Goal: Task Accomplishment & Management: Use online tool/utility

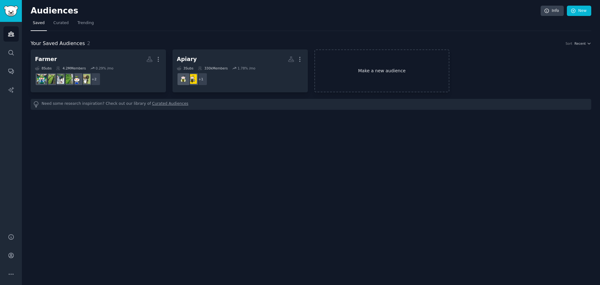
click at [408, 66] on link "Make a new audience" at bounding box center [381, 70] width 135 height 43
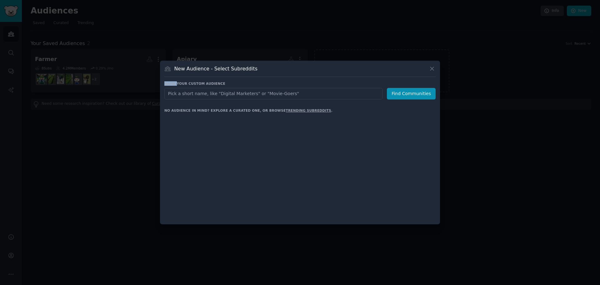
click at [408, 66] on div "New Audience - Select Subreddits" at bounding box center [299, 71] width 271 height 12
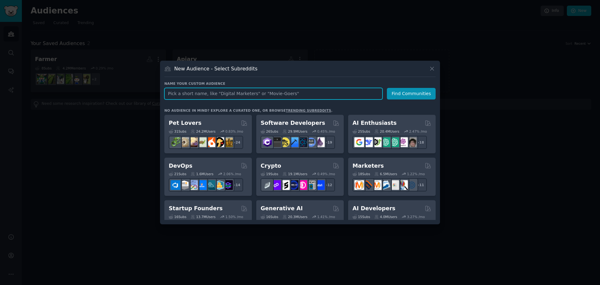
click at [308, 96] on input "text" at bounding box center [273, 94] width 218 height 12
type input "tattoo removal"
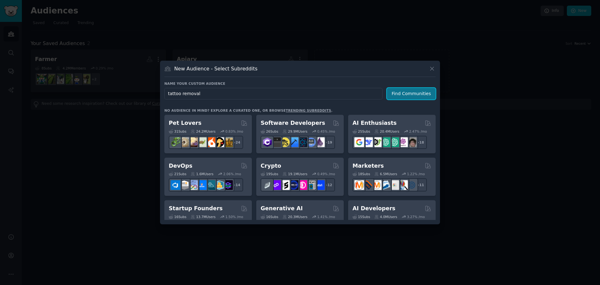
click at [408, 97] on button "Find Communities" at bounding box center [411, 94] width 49 height 12
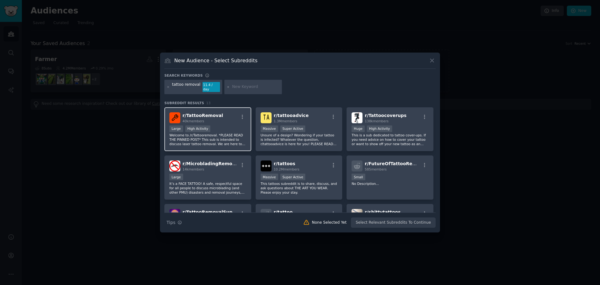
click at [237, 121] on div "r/ TattooRemoval 40k members Large High Activity Welcome to /r/Tattooremoval. *…" at bounding box center [207, 129] width 87 height 44
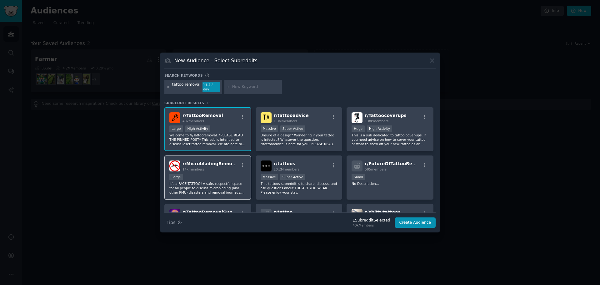
click at [222, 170] on div "r/ MicrobladingRemoval 14k members Large It’s a FACE TATTOO! A safe, respectful…" at bounding box center [207, 177] width 87 height 44
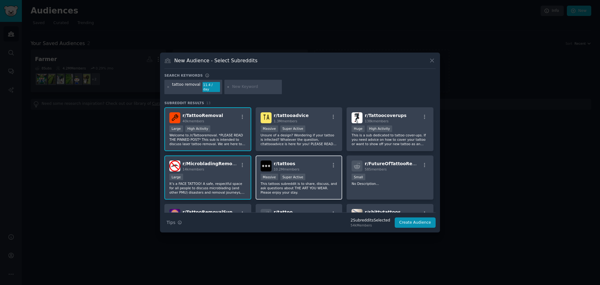
click at [315, 176] on div "Massive Super Active" at bounding box center [298, 177] width 77 height 8
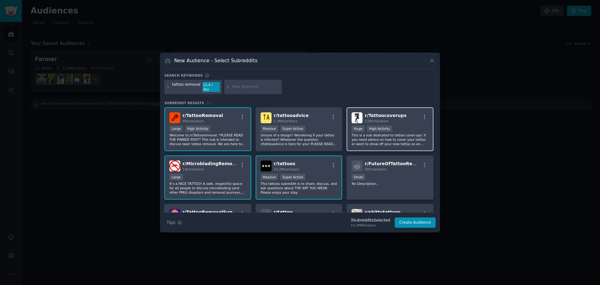
click at [413, 115] on div "r/ Tattoocoverups 138k members" at bounding box center [389, 117] width 77 height 11
click at [411, 224] on button "Create Audience" at bounding box center [414, 222] width 41 height 11
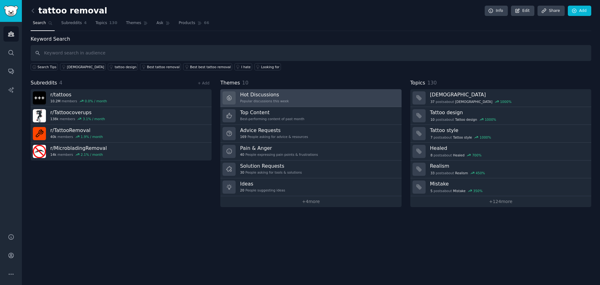
click at [349, 100] on link "Hot Discussions Popular discussions this week" at bounding box center [310, 98] width 181 height 18
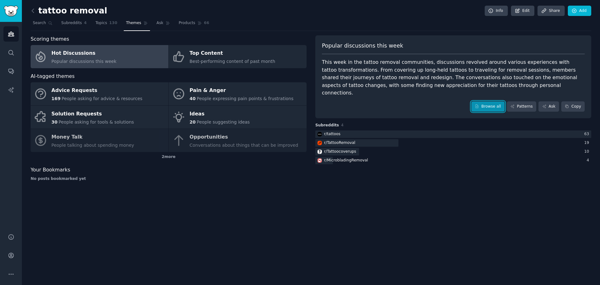
click at [494, 103] on link "Browse all" at bounding box center [487, 106] width 33 height 11
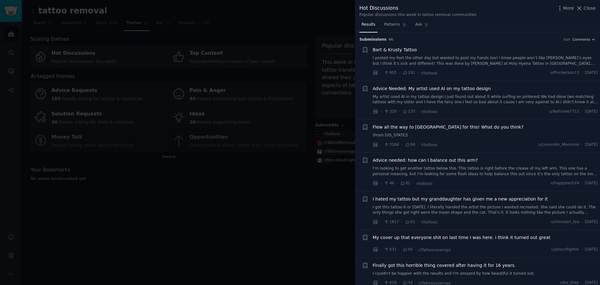
click at [497, 99] on link "My artist used AI in my tattoo design.I just found out about it while surfing o…" at bounding box center [485, 99] width 225 height 11
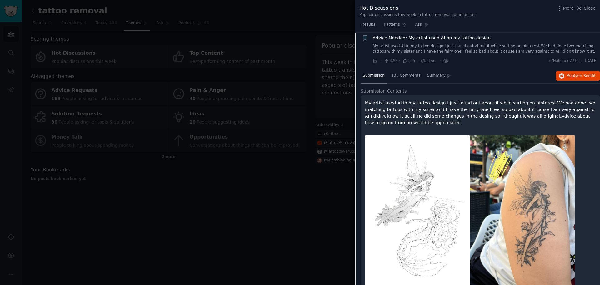
scroll to position [28, 0]
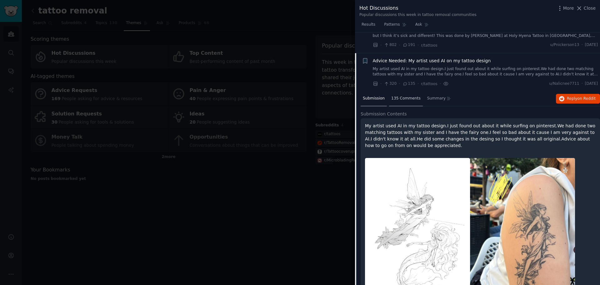
click at [398, 95] on div "135 Comments" at bounding box center [406, 98] width 34 height 15
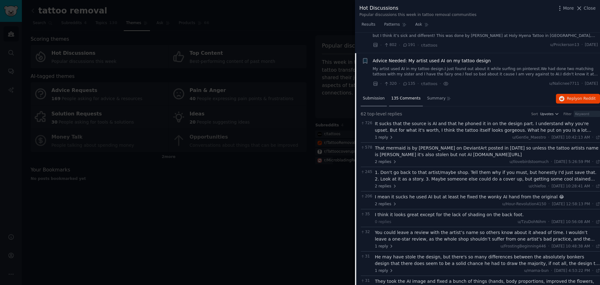
click at [374, 96] on span "Submission" at bounding box center [374, 99] width 22 height 6
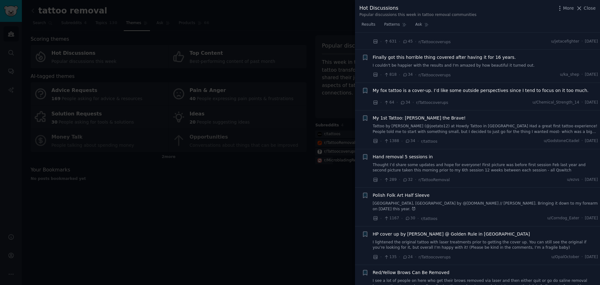
scroll to position [802, 0]
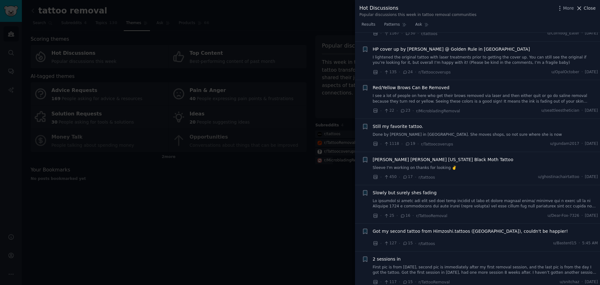
click at [593, 8] on span "Close" at bounding box center [589, 8] width 12 height 7
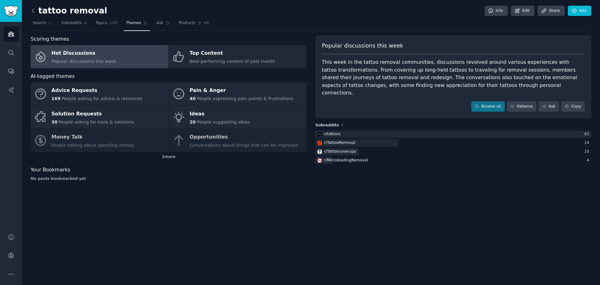
click at [31, 10] on icon at bounding box center [33, 10] width 7 height 7
